Goal: Task Accomplishment & Management: Complete application form

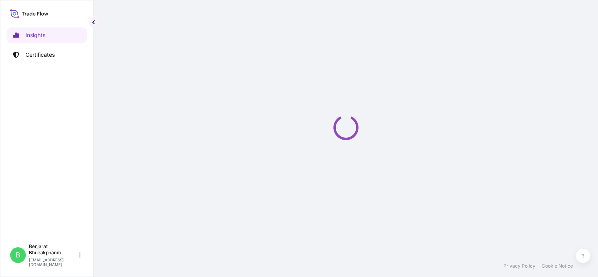
select select "2025"
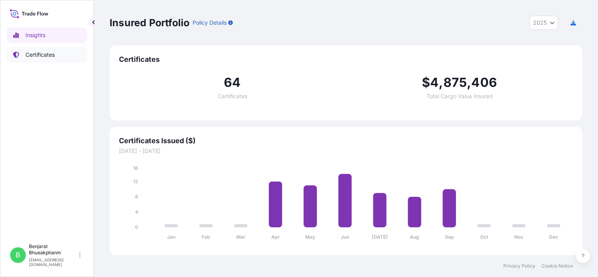
click at [56, 56] on link "Certificates" at bounding box center [47, 55] width 81 height 16
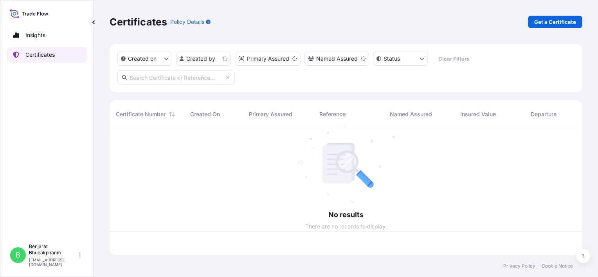
scroll to position [125, 466]
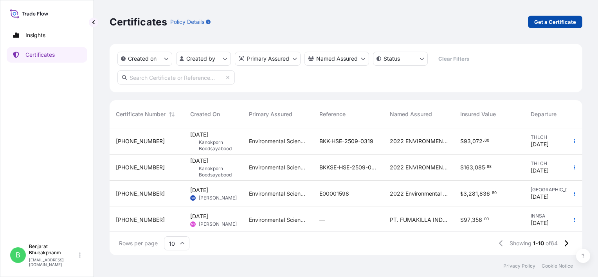
click at [559, 26] on link "Get a Certificate" at bounding box center [555, 22] width 54 height 13
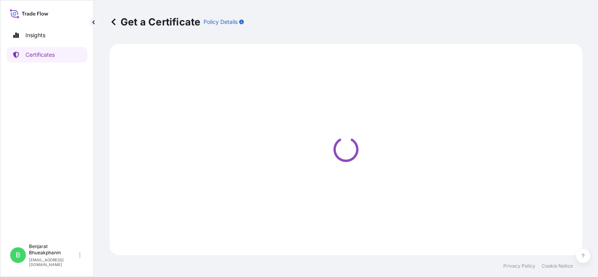
select select "Sea"
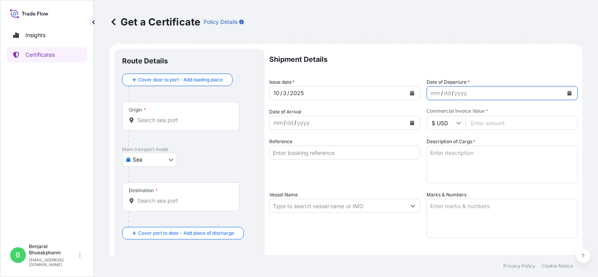
click at [567, 92] on icon "Calendar" at bounding box center [569, 93] width 4 height 5
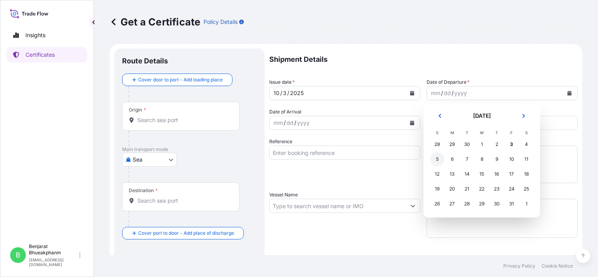
click at [435, 160] on div "5" at bounding box center [437, 159] width 14 height 14
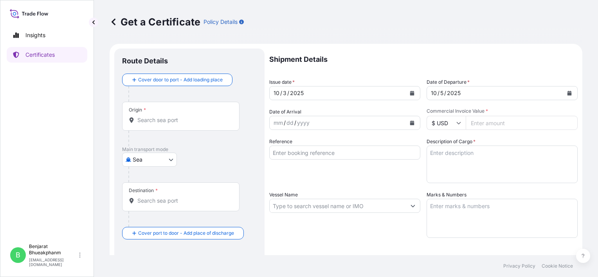
click at [482, 119] on input "Commercial Invoice Value *" at bounding box center [521, 123] width 112 height 14
click at [315, 153] on input "Reference" at bounding box center [344, 152] width 151 height 14
type input "BL number JKMNL0005085"
type input "36540.00"
click at [452, 172] on textarea "Description of Cargo *" at bounding box center [501, 164] width 151 height 38
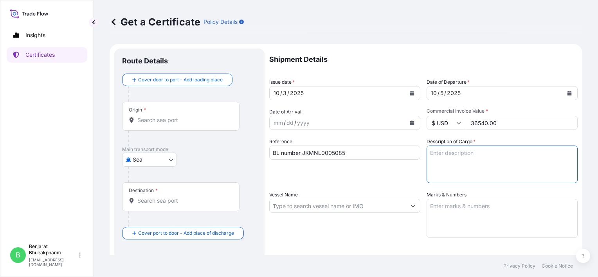
paste textarea "RACUMIN RODENT BLOCK RB 100X100G BAG PH"
type textarea "RACUMIN RODENT BLOCK RB 100X100G BAG PH"
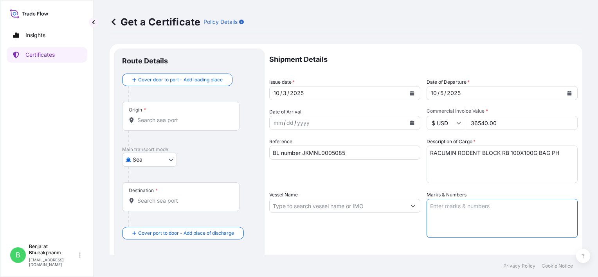
click at [441, 213] on textarea "Marks & Numbers" at bounding box center [501, 218] width 151 height 39
paste textarea "EARTH HOMECARE PRODUCTS ([GEOGRAPHIC_DATA]), INC. P/O. PO57 ROD-03-001.2 RACUMI…"
click at [441, 215] on textarea "Marks & Numbers" at bounding box center [501, 218] width 151 height 39
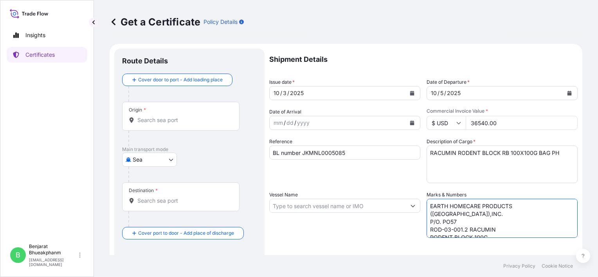
scroll to position [3, 0]
type textarea "EARTH HOMECARE PRODUCTS ([GEOGRAPHIC_DATA]),INC. P/O. PO57 ROD-03-001.2 RACUMIN…"
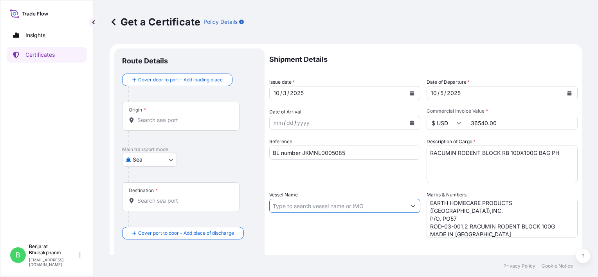
click at [335, 205] on input "Vessel Name" at bounding box center [337, 206] width 136 height 14
paste input "AS [PERSON_NAME]540N"
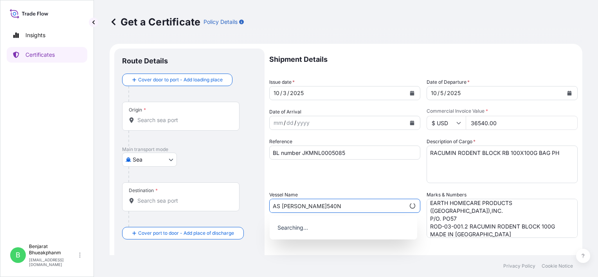
type input "AS [PERSON_NAME]540N"
click at [312, 189] on div "Shipment Details Issue date * [DATE] Date of Departure * [DATE] Date of Arrival…" at bounding box center [423, 204] width 308 height 313
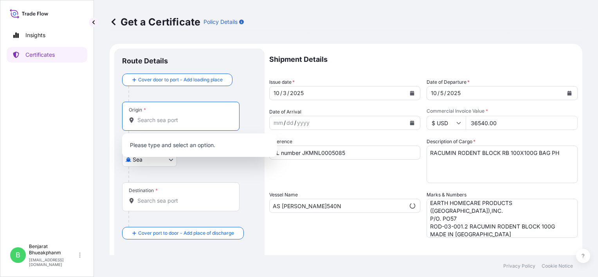
click at [181, 122] on input "Origin *" at bounding box center [183, 120] width 92 height 8
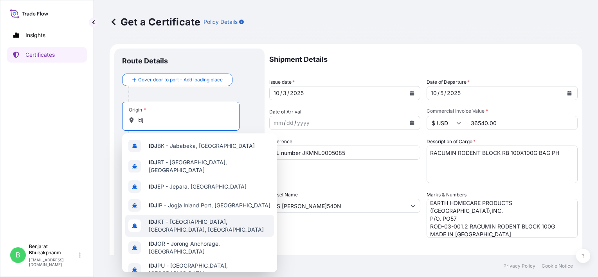
click at [173, 225] on div "IDJ KT - [GEOGRAPHIC_DATA], [GEOGRAPHIC_DATA], [GEOGRAPHIC_DATA]" at bounding box center [199, 226] width 149 height 22
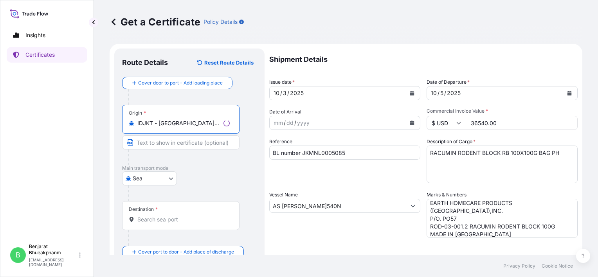
type input "IDJKT - [GEOGRAPHIC_DATA], [GEOGRAPHIC_DATA], [GEOGRAPHIC_DATA]"
click at [173, 225] on div "Destination *" at bounding box center [180, 215] width 117 height 29
click at [173, 223] on input "Destination *" at bounding box center [183, 219] width 92 height 8
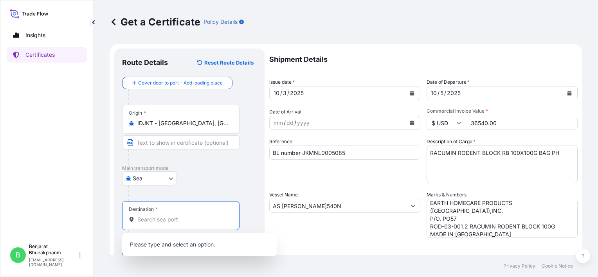
type input "p"
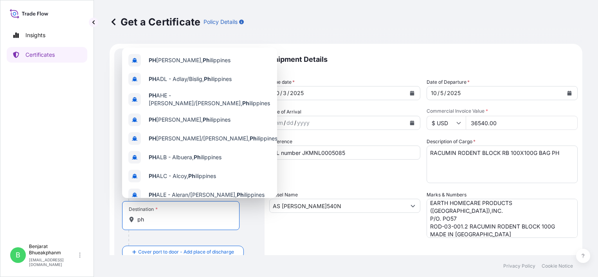
type input "p"
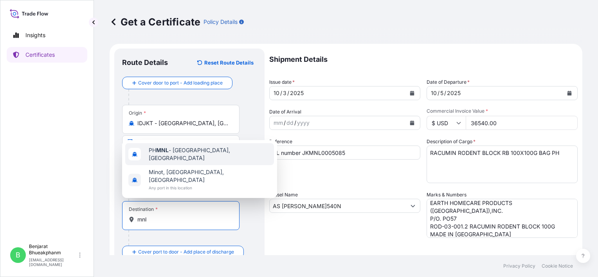
click at [192, 162] on span "PH MNL - [GEOGRAPHIC_DATA], [GEOGRAPHIC_DATA]" at bounding box center [210, 154] width 122 height 16
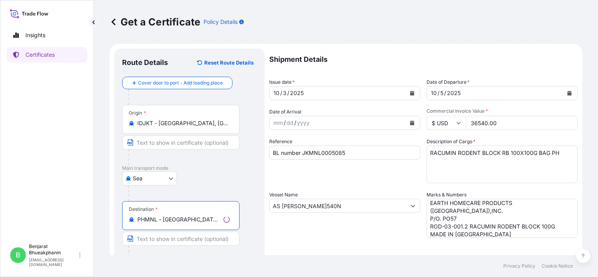
type input "PHMNL - [GEOGRAPHIC_DATA], [GEOGRAPHIC_DATA]"
click at [208, 169] on p "Main transport mode" at bounding box center [189, 168] width 135 height 6
click at [588, 158] on div "Get a Certificate Policy Details Route Details Reset Route Details Cover door t…" at bounding box center [346, 127] width 504 height 255
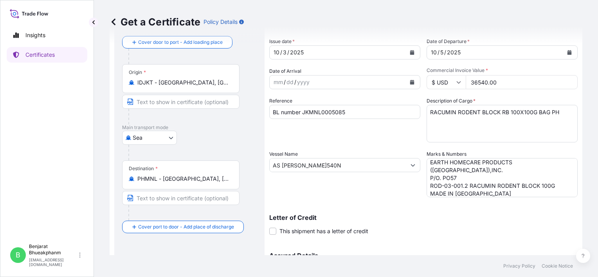
scroll to position [133, 0]
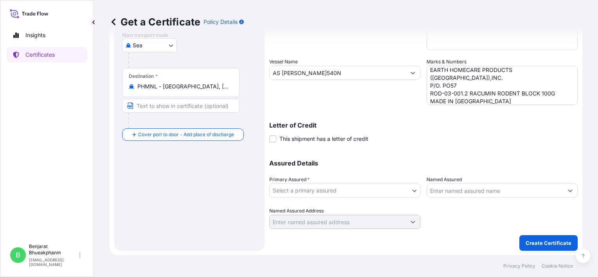
click at [354, 198] on div "Assured Details Primary Assured * Select a primary assured Environmental Scienc…" at bounding box center [423, 190] width 308 height 78
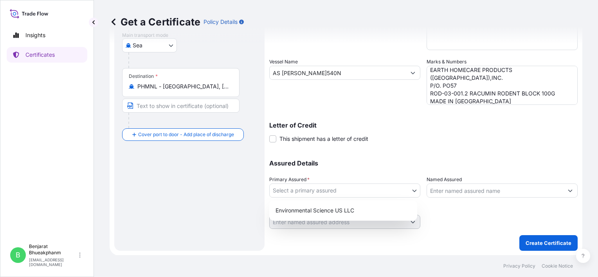
click at [354, 196] on body "Insights Certificates B Benjarat Bhueakphanm [EMAIL_ADDRESS][DOMAIN_NAME] Get a…" at bounding box center [299, 138] width 598 height 277
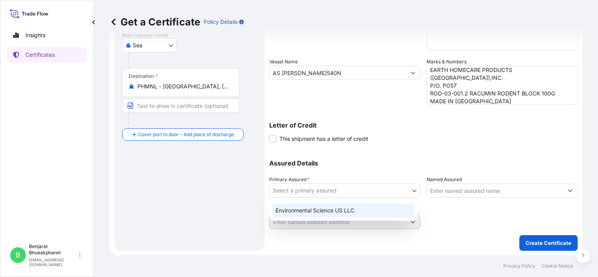
click at [352, 208] on div "Environmental Science US LLC" at bounding box center [343, 210] width 142 height 14
select select "32009"
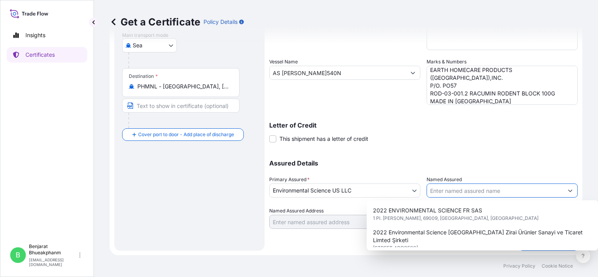
click at [440, 191] on input "Named Assured" at bounding box center [495, 190] width 136 height 14
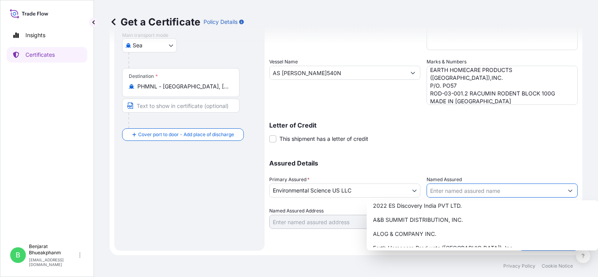
scroll to position [84, 0]
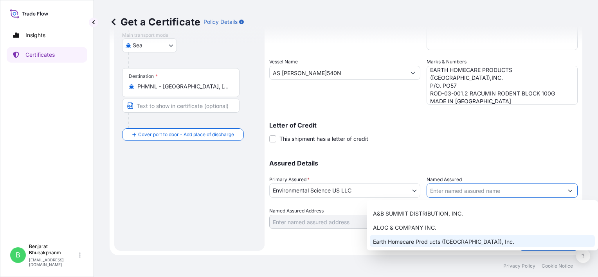
click at [543, 238] on div "Earth Homecare Prod ucts ([GEOGRAPHIC_DATA]), Inc." at bounding box center [482, 242] width 225 height 14
type input "Earth Homecare Prod ucts ([GEOGRAPHIC_DATA]), Inc."
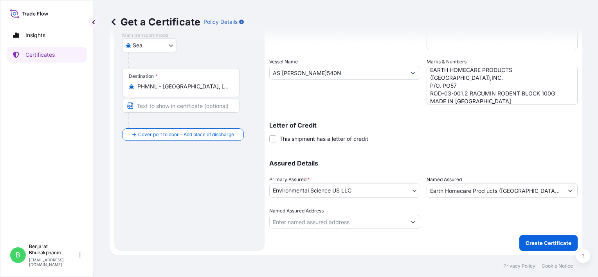
click at [498, 224] on div at bounding box center [501, 218] width 151 height 22
click at [550, 249] on button "Create Certificate" at bounding box center [548, 243] width 58 height 16
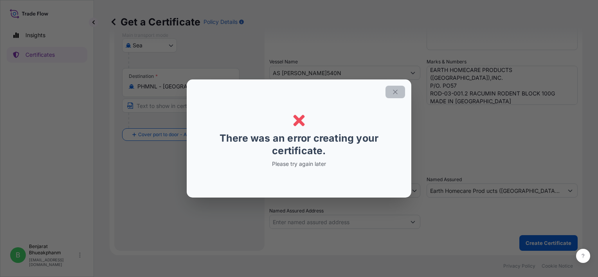
click at [388, 86] on button "button" at bounding box center [395, 92] width 20 height 13
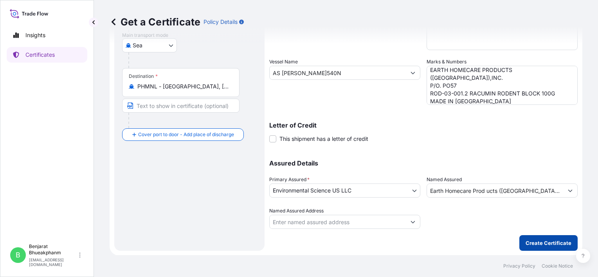
click at [540, 243] on p "Create Certificate" at bounding box center [548, 243] width 46 height 8
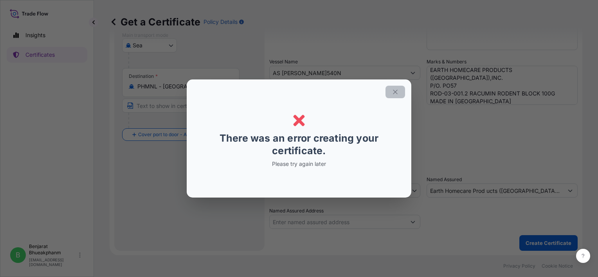
click at [393, 93] on icon "button" at bounding box center [394, 91] width 7 height 7
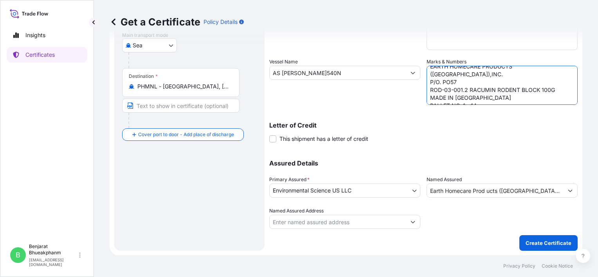
scroll to position [0, 0]
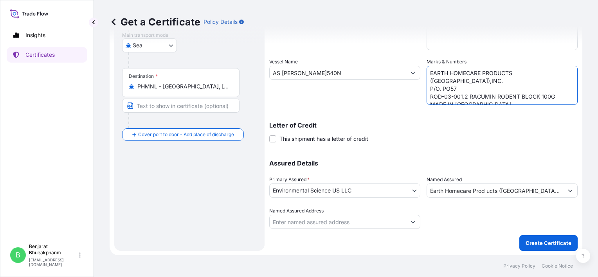
drag, startPoint x: 510, startPoint y: 102, endPoint x: 408, endPoint y: 45, distance: 116.6
click at [408, 45] on div "Shipment Details Issue date * [DATE] Date of Departure * [DATE] Date of Arrival…" at bounding box center [423, 72] width 308 height 313
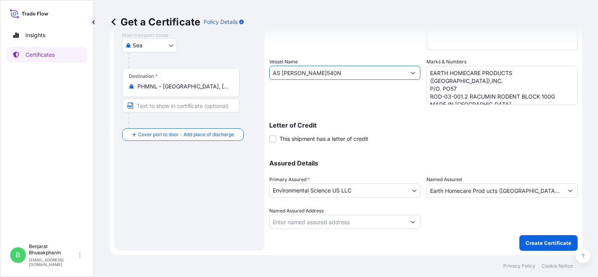
drag, startPoint x: 349, startPoint y: 67, endPoint x: 260, endPoint y: 61, distance: 89.0
click at [260, 61] on form "Route Details Reset Route Details Cover door to port - Add loading place Place …" at bounding box center [345, 83] width 472 height 345
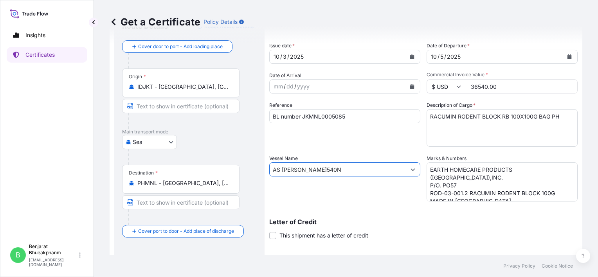
scroll to position [35, 0]
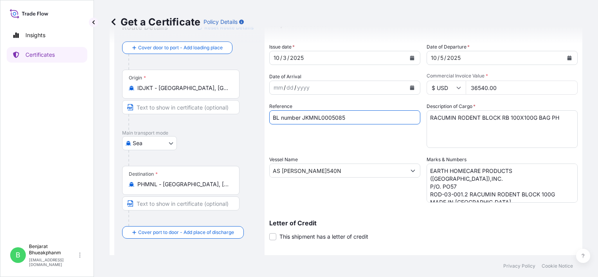
drag, startPoint x: 361, startPoint y: 117, endPoint x: 268, endPoint y: 118, distance: 93.5
click at [268, 118] on form "Route Details Reset Route Details Cover door to port - Add loading place Place …" at bounding box center [345, 181] width 472 height 345
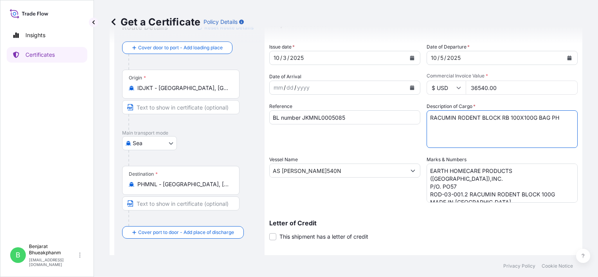
drag, startPoint x: 561, startPoint y: 122, endPoint x: 388, endPoint y: 118, distance: 173.3
click at [388, 118] on div "Shipment Details Issue date * [DATE] Date of Departure * [DATE] Date of Arrival…" at bounding box center [423, 169] width 308 height 313
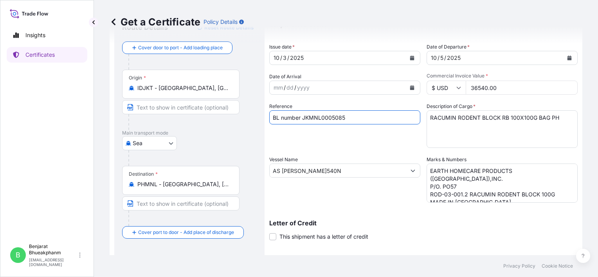
drag, startPoint x: 356, startPoint y: 117, endPoint x: 246, endPoint y: 102, distance: 111.7
click at [246, 102] on form "Route Details Reset Route Details Cover door to port - Add loading place Place …" at bounding box center [345, 181] width 472 height 345
drag, startPoint x: 502, startPoint y: 90, endPoint x: 449, endPoint y: 92, distance: 52.4
click at [449, 92] on div "$ USD 36540.00" at bounding box center [501, 88] width 151 height 14
click at [449, 92] on input "$ USD" at bounding box center [445, 88] width 39 height 14
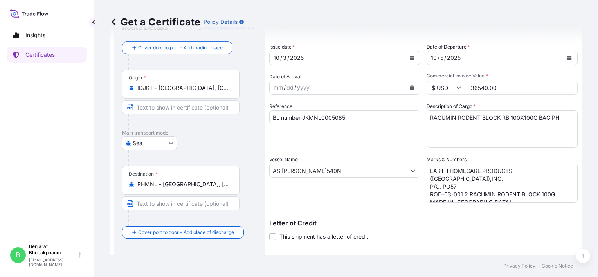
click at [496, 92] on input "36540.00" at bounding box center [521, 88] width 112 height 14
drag, startPoint x: 496, startPoint y: 92, endPoint x: 427, endPoint y: 101, distance: 70.1
click at [427, 101] on div "Shipment Details Issue date * [DATE] Date of Departure * [DATE] Date of Arrival…" at bounding box center [423, 169] width 308 height 313
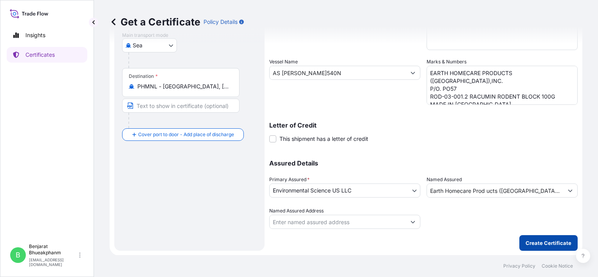
click at [547, 242] on p "Create Certificate" at bounding box center [548, 243] width 46 height 8
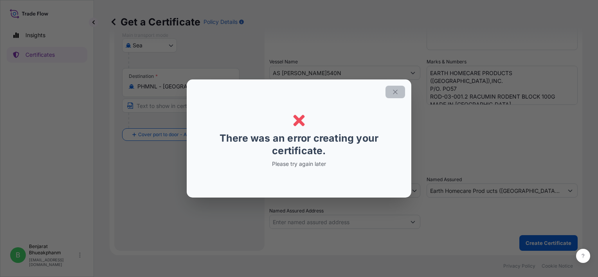
click at [393, 93] on icon "button" at bounding box center [394, 91] width 7 height 7
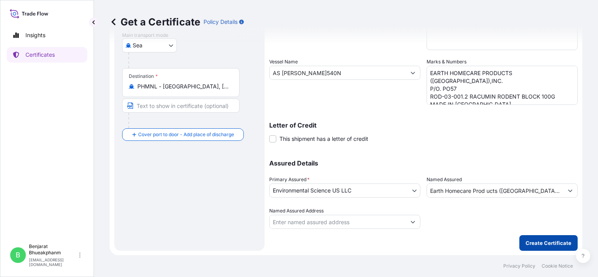
click at [541, 243] on p "Create Certificate" at bounding box center [548, 243] width 46 height 8
